Goal: Use online tool/utility: Utilize a website feature to perform a specific function

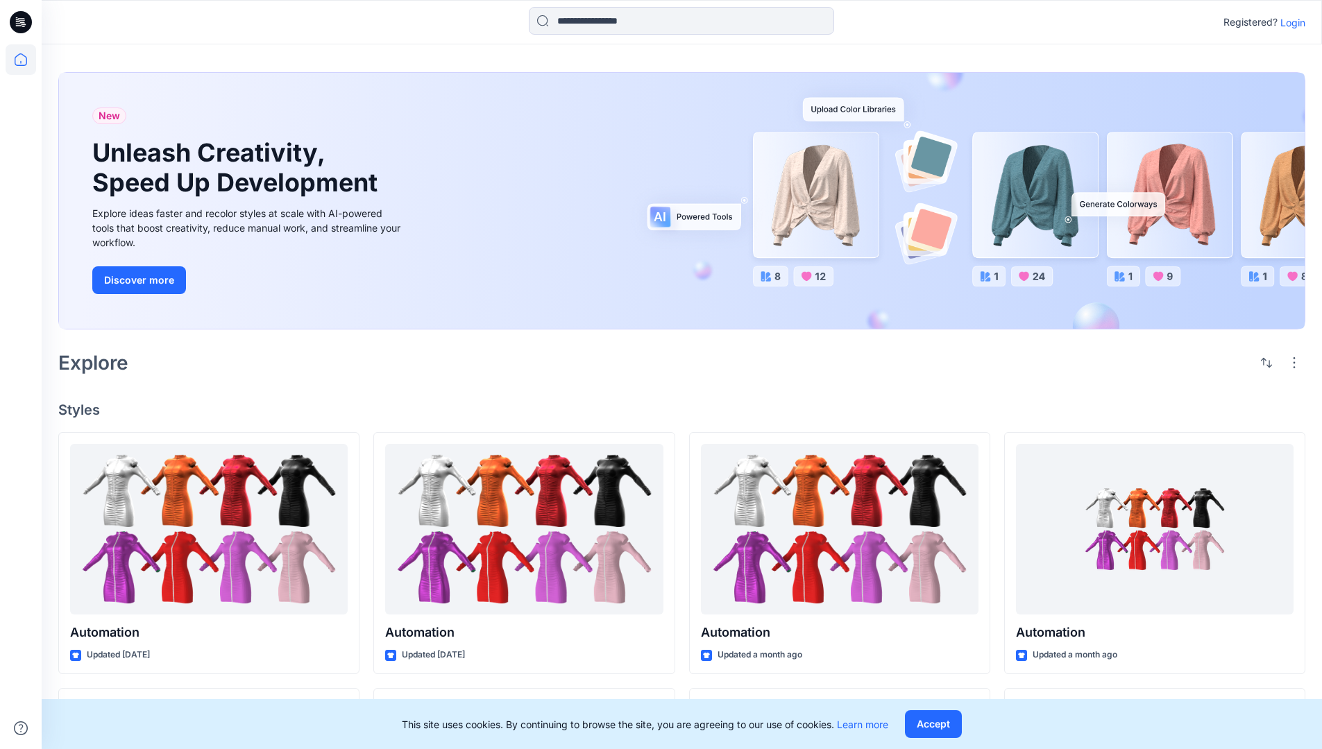
click at [1289, 22] on p "Login" at bounding box center [1292, 22] width 25 height 15
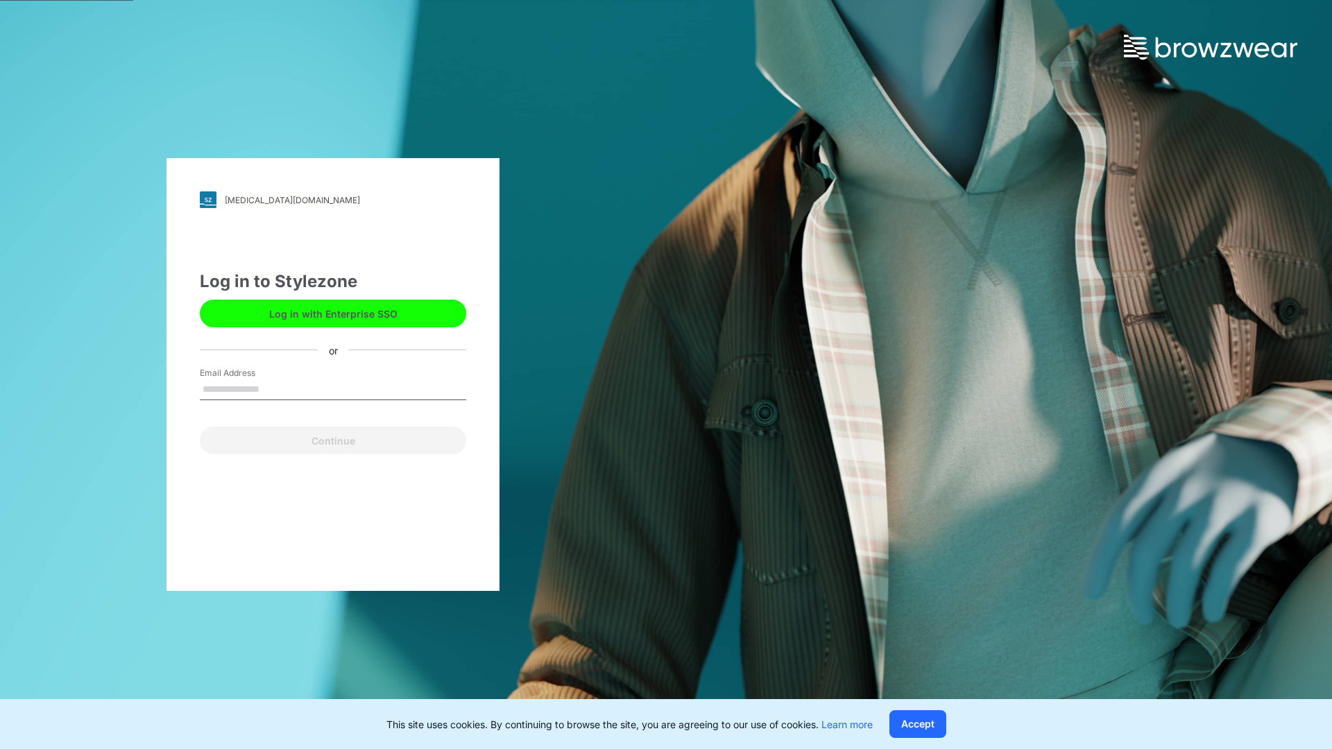
click at [274, 389] on input "Email Address" at bounding box center [333, 390] width 266 height 21
type input "**********"
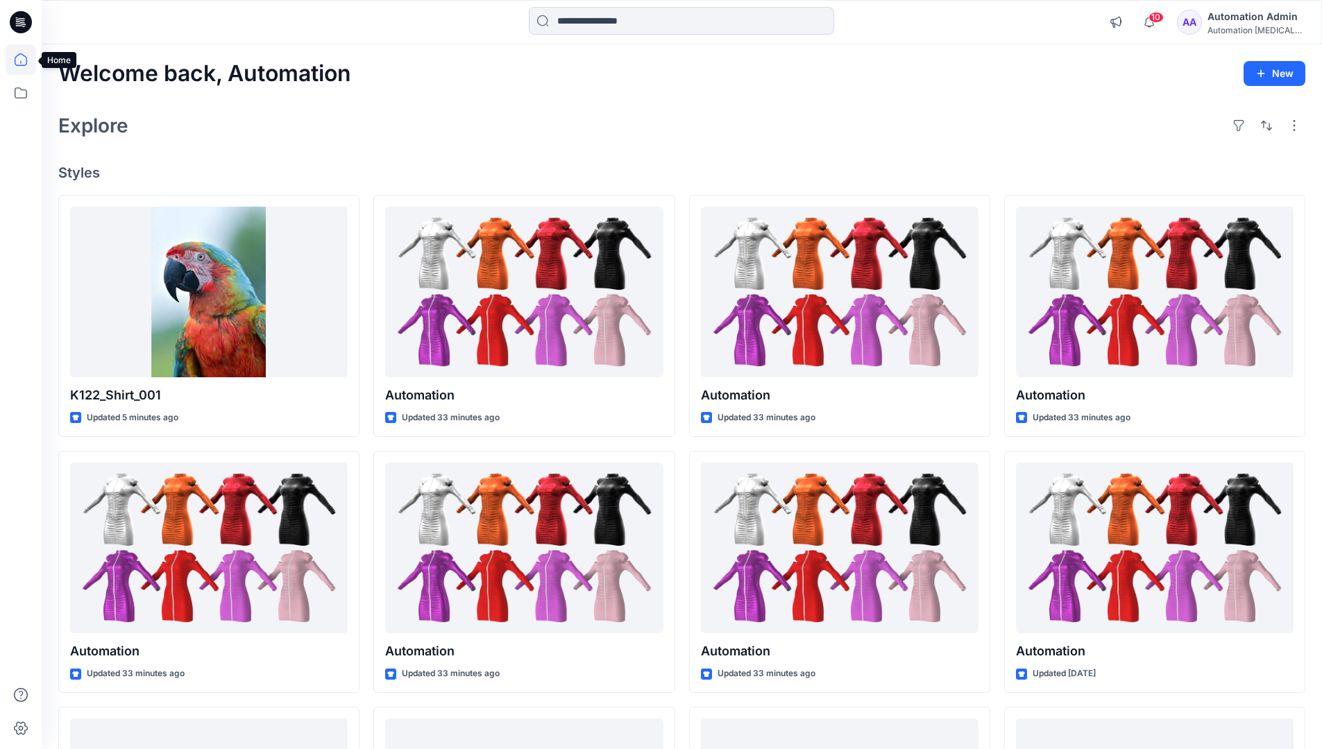
click at [26, 60] on icon at bounding box center [21, 59] width 12 height 12
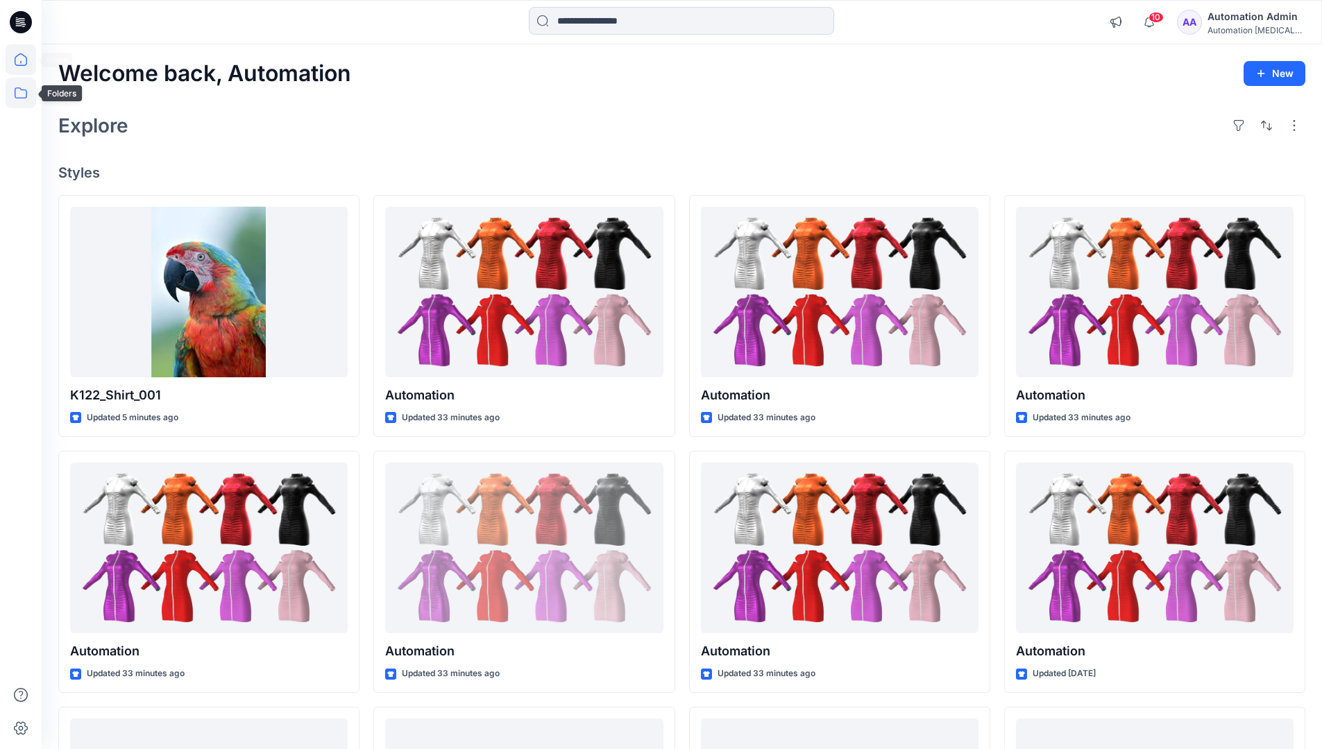
click at [26, 93] on icon at bounding box center [21, 93] width 31 height 31
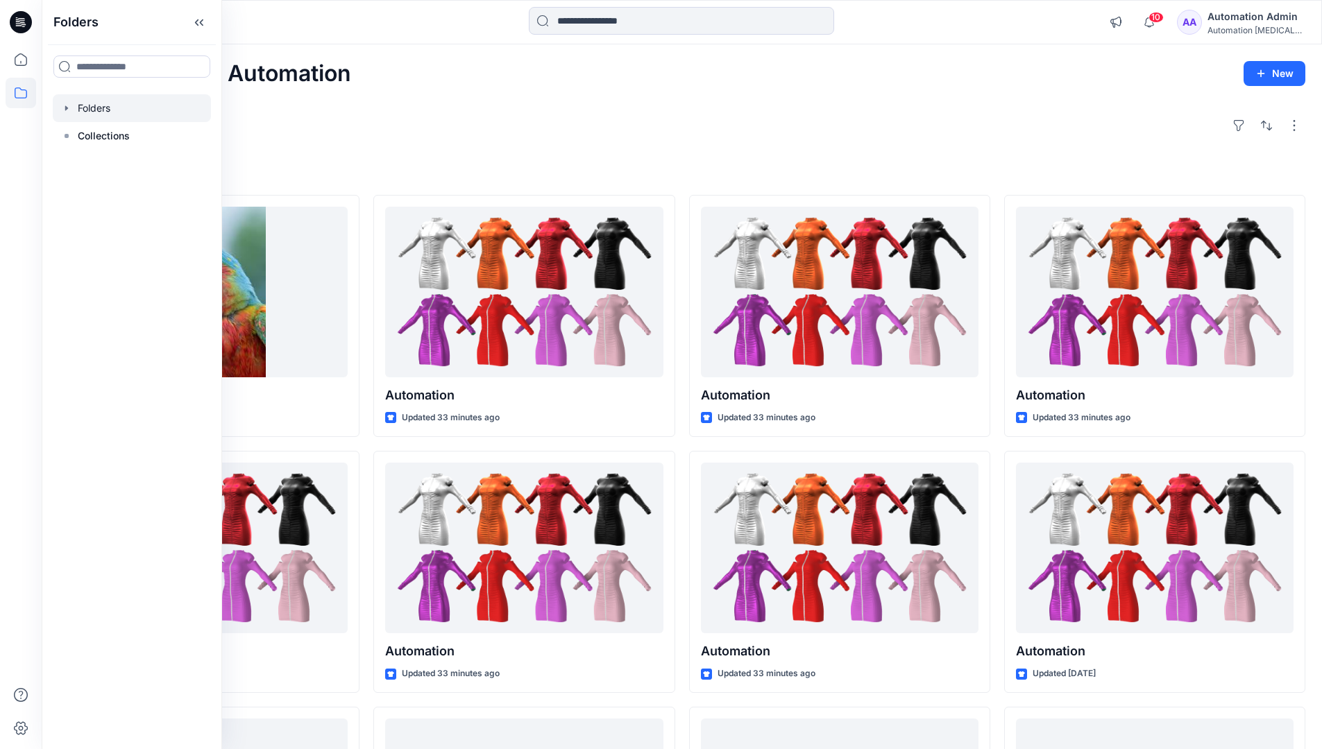
click at [96, 103] on div at bounding box center [132, 108] width 158 height 28
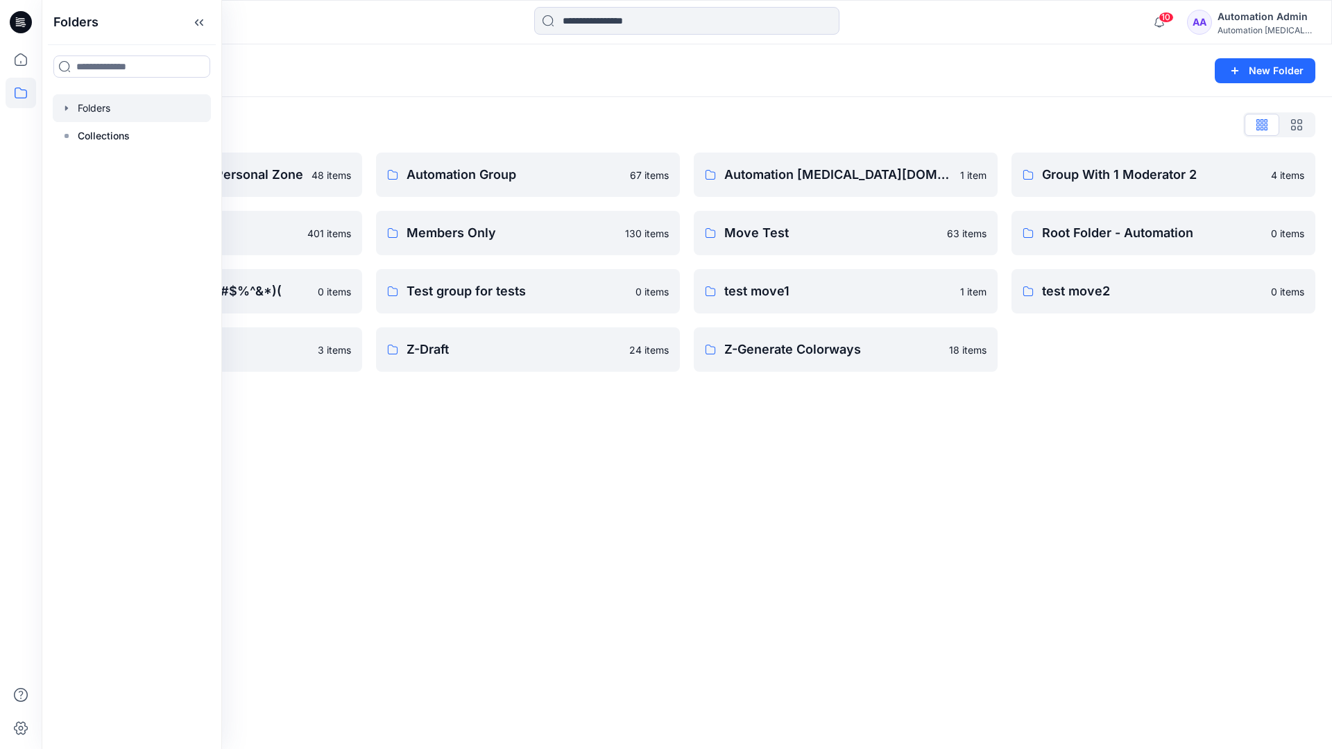
click at [702, 518] on div "Folders New Folder Folders List Automation Admin's Personal Zone 48 items membe…" at bounding box center [687, 396] width 1291 height 705
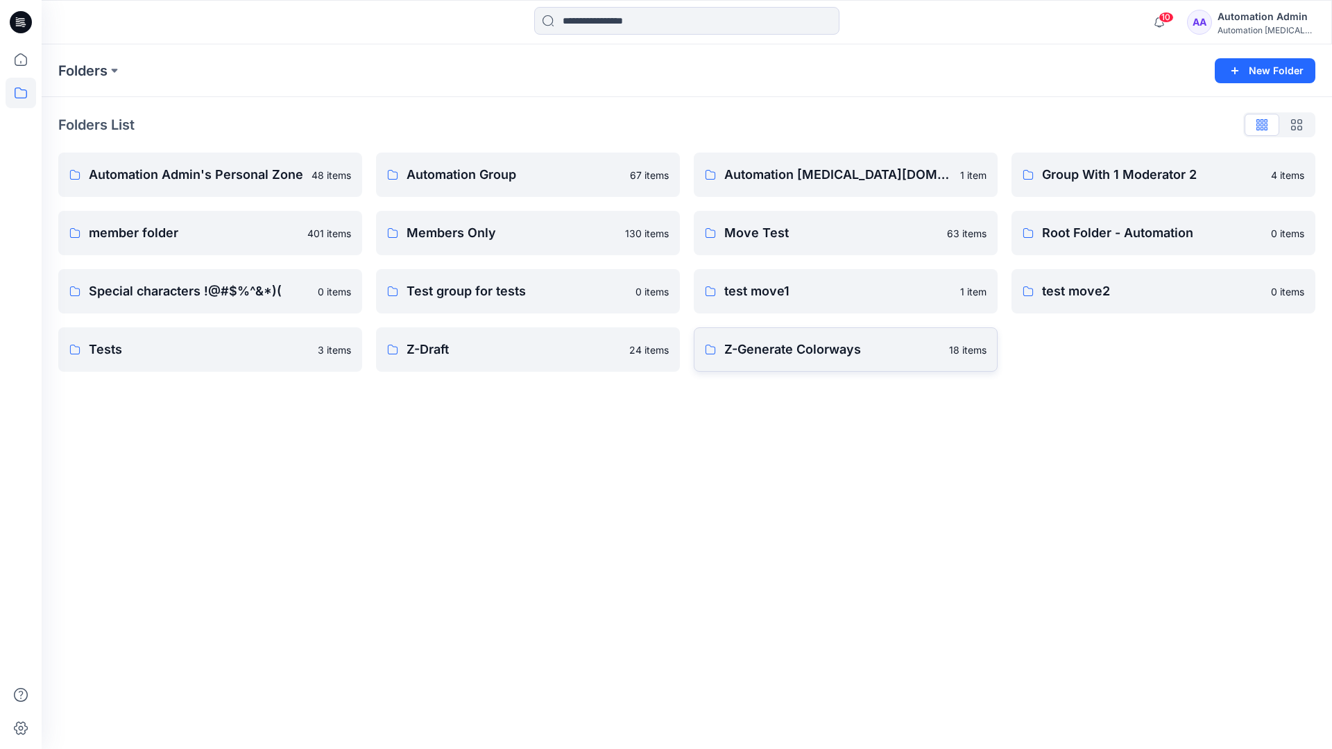
click at [793, 358] on p "Z-Generate Colorways" at bounding box center [832, 349] width 216 height 19
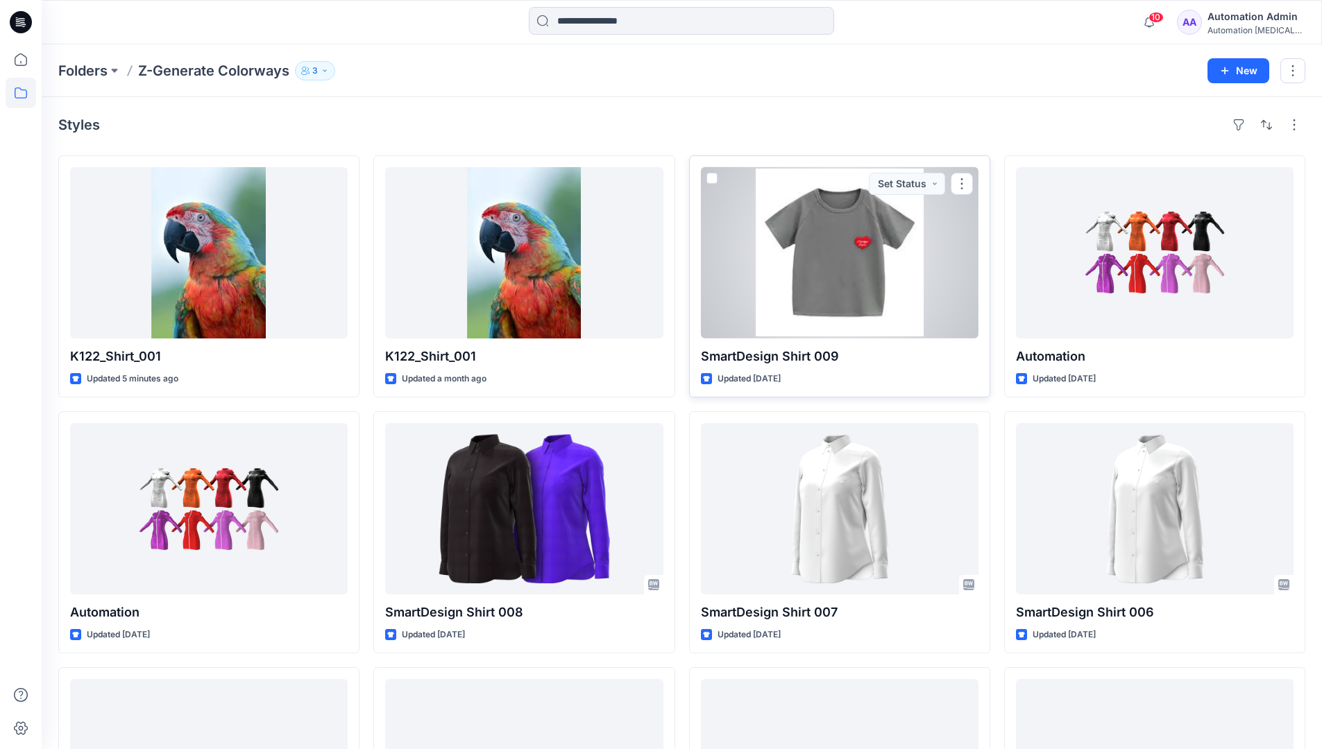
click at [710, 181] on span at bounding box center [711, 178] width 11 height 11
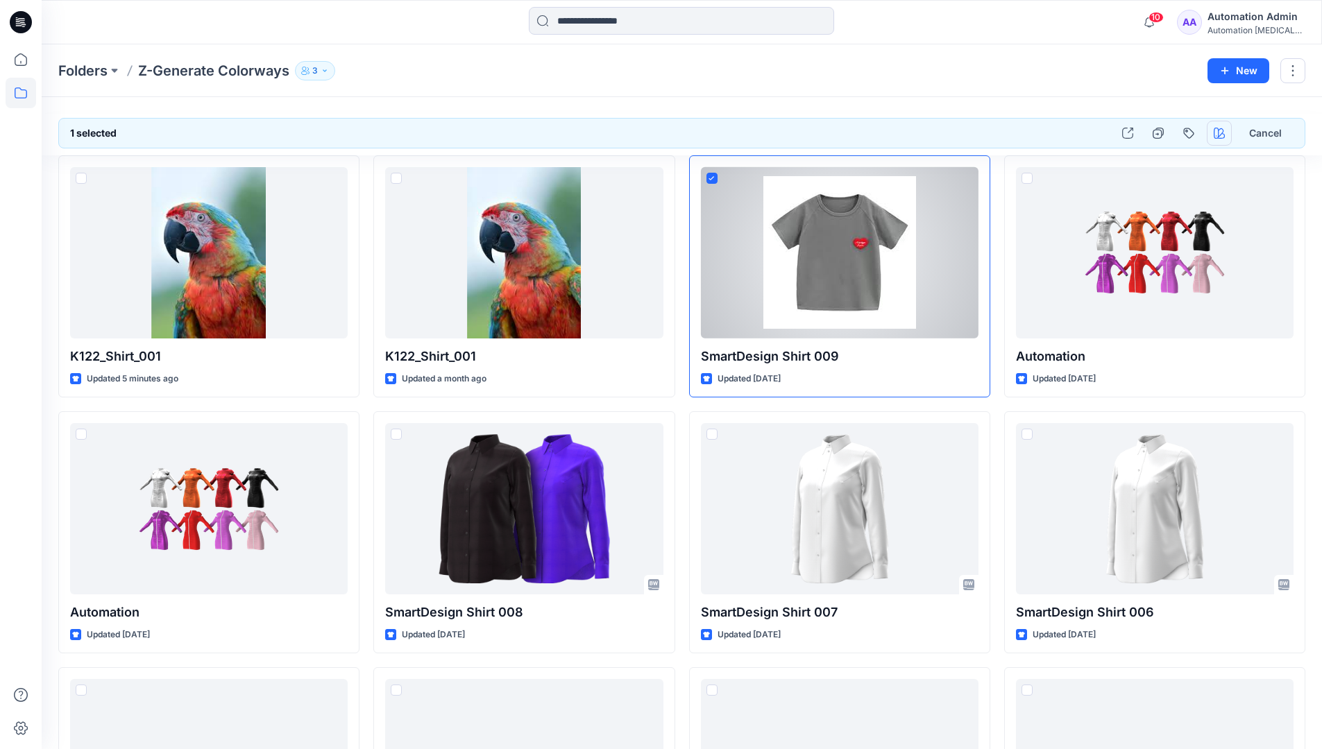
click at [1221, 133] on icon "button" at bounding box center [1219, 133] width 11 height 11
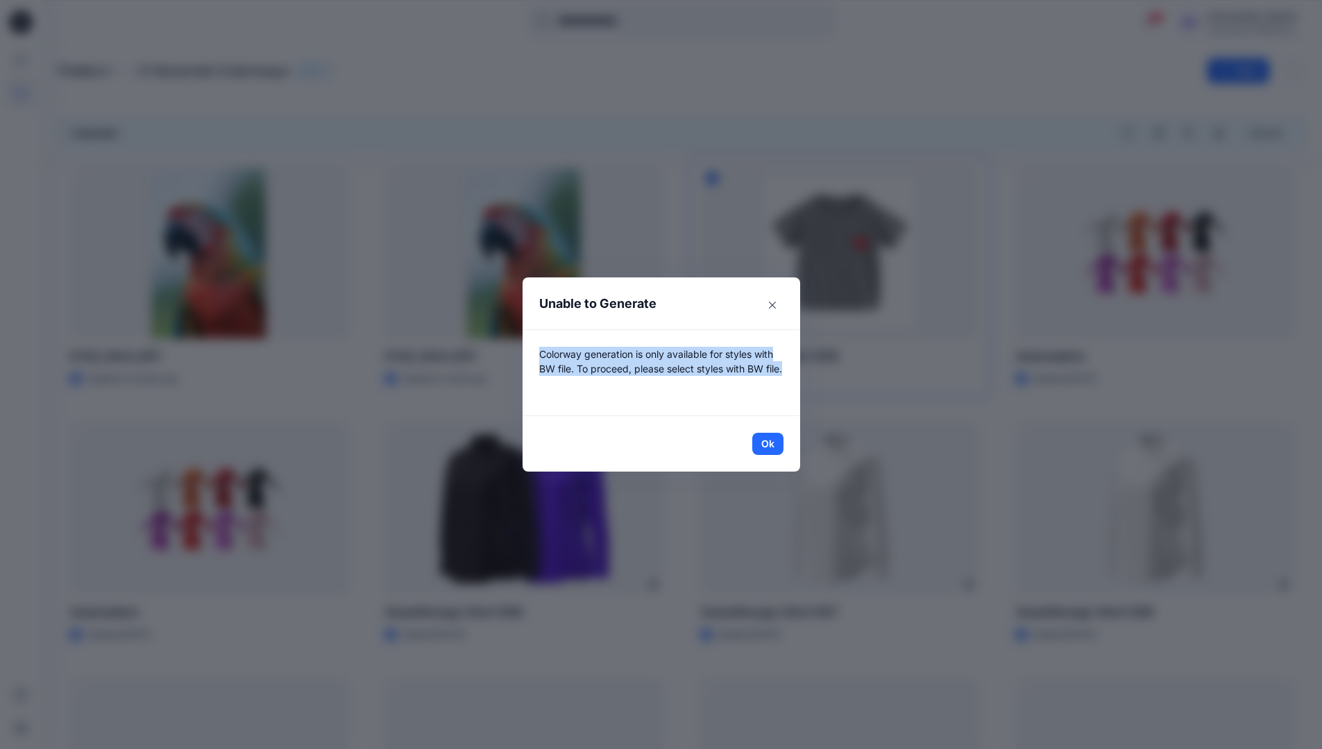
drag, startPoint x: 1221, startPoint y: 133, endPoint x: 773, endPoint y: 383, distance: 513.5
click at [773, 383] on p "Colorway generation is only available for styles with BW file. To proceed, plea…" at bounding box center [661, 373] width 244 height 52
click at [779, 444] on button "Ok" at bounding box center [767, 444] width 31 height 22
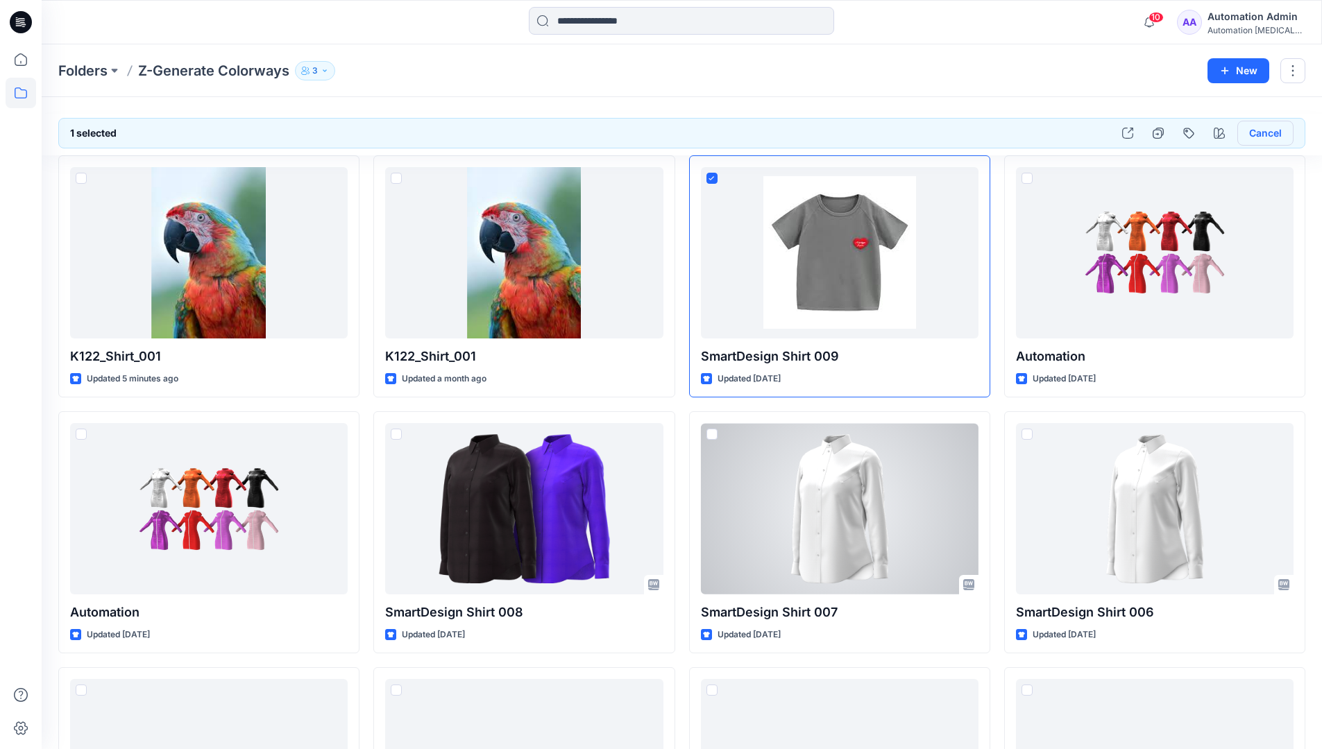
click at [1262, 137] on button "Cancel" at bounding box center [1265, 133] width 56 height 25
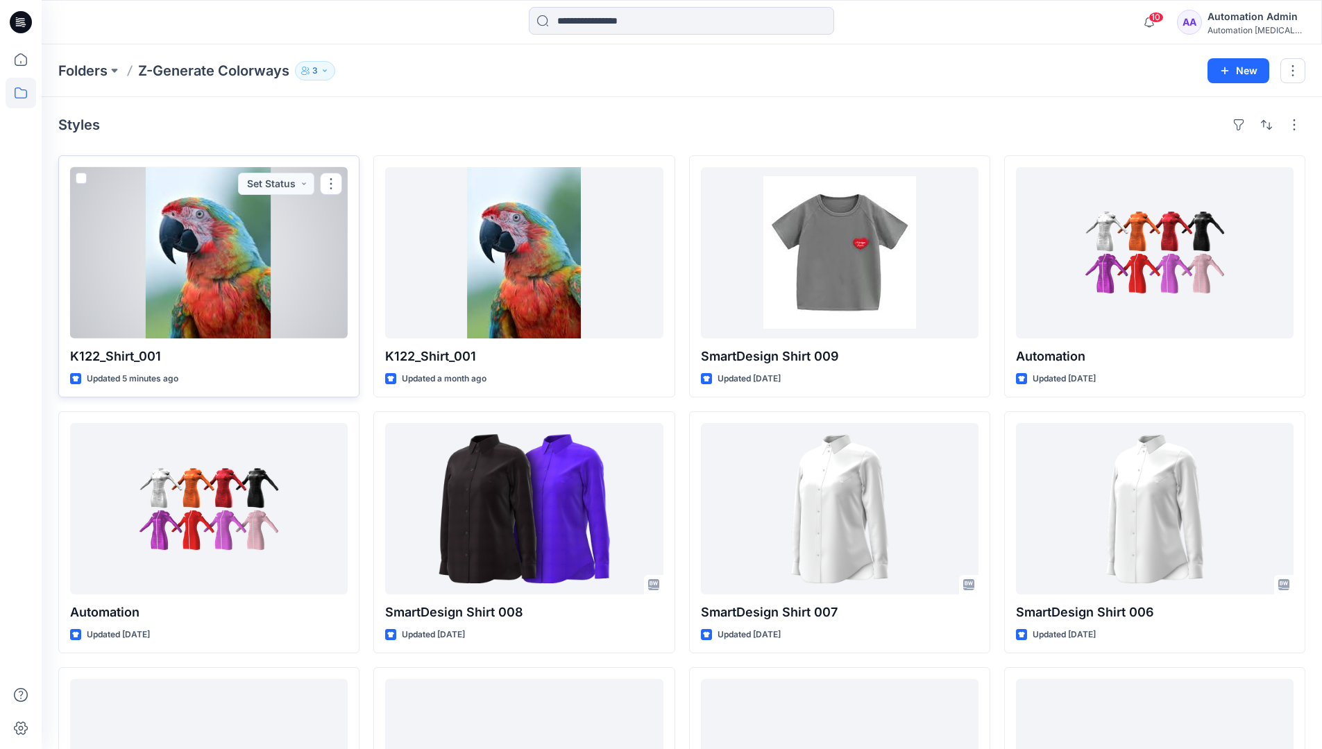
click at [81, 178] on span at bounding box center [81, 178] width 11 height 11
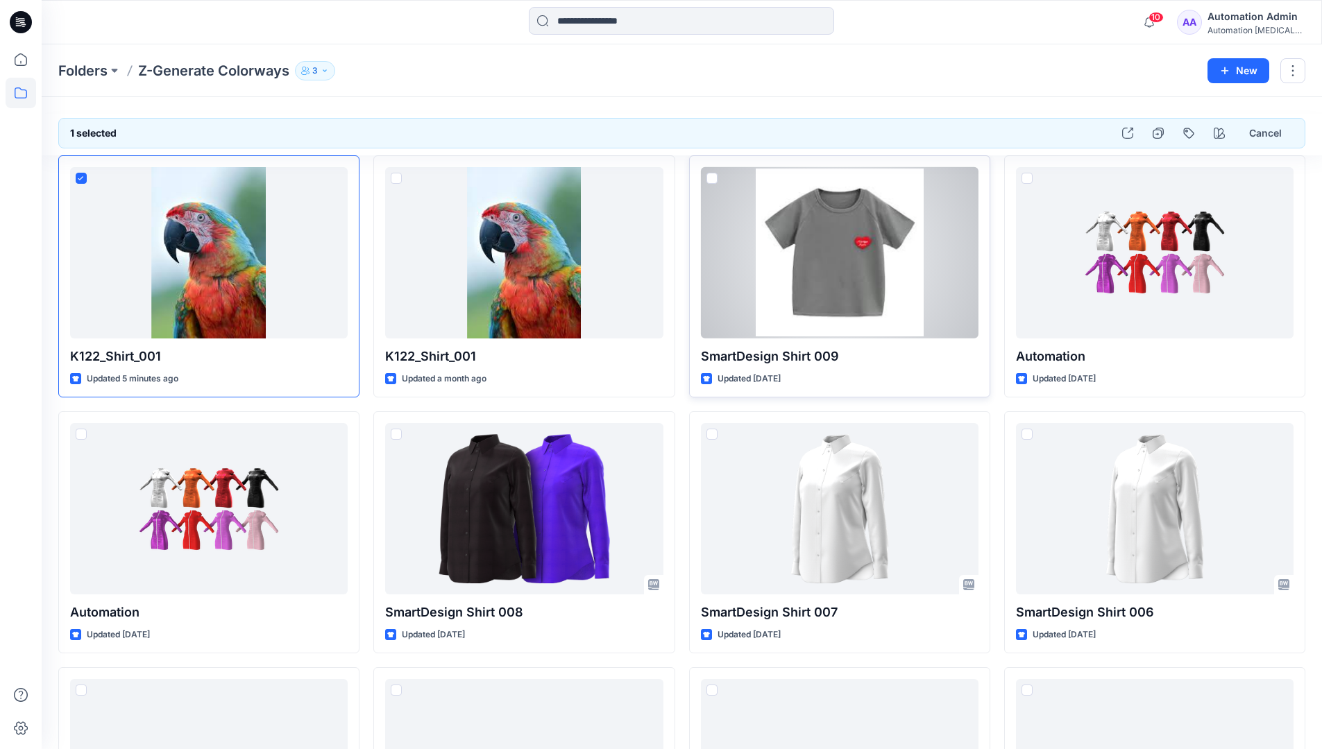
click at [713, 180] on span at bounding box center [711, 178] width 11 height 11
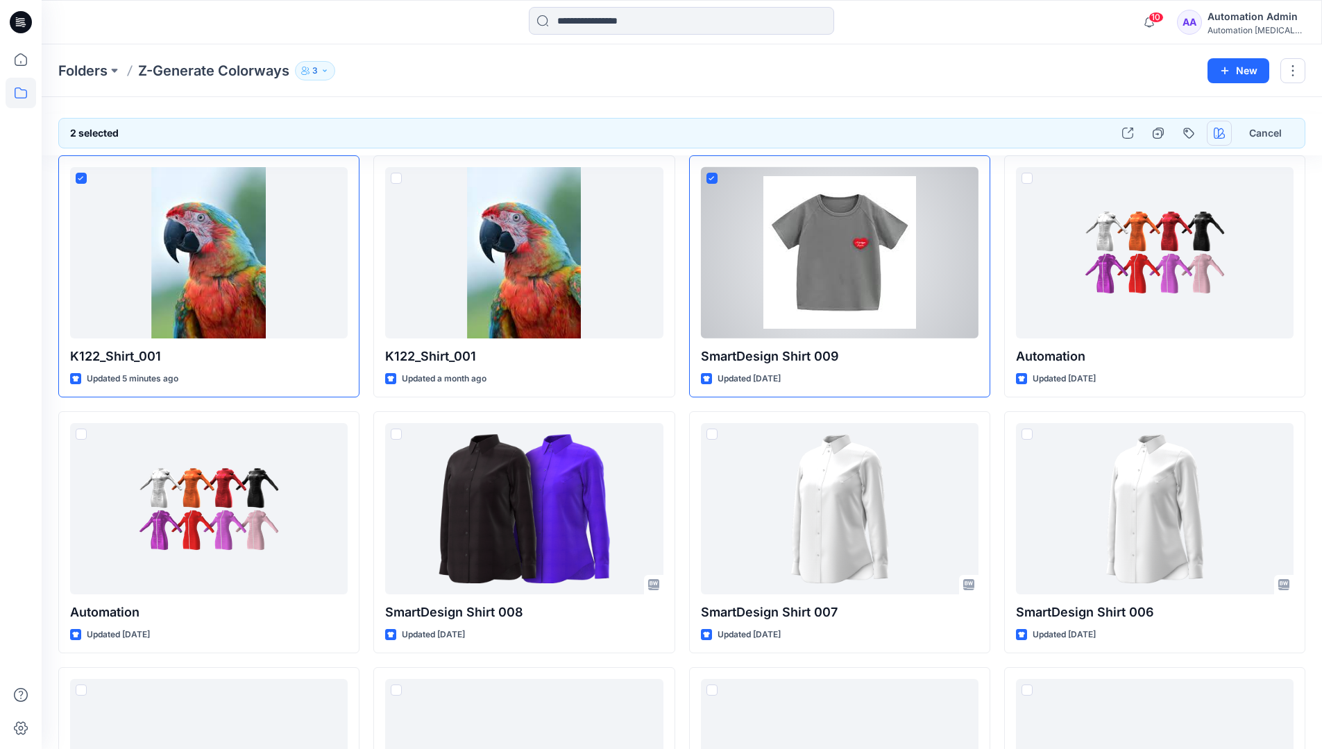
click at [1216, 131] on icon "button" at bounding box center [1219, 133] width 11 height 11
